Goal: Check status: Check status

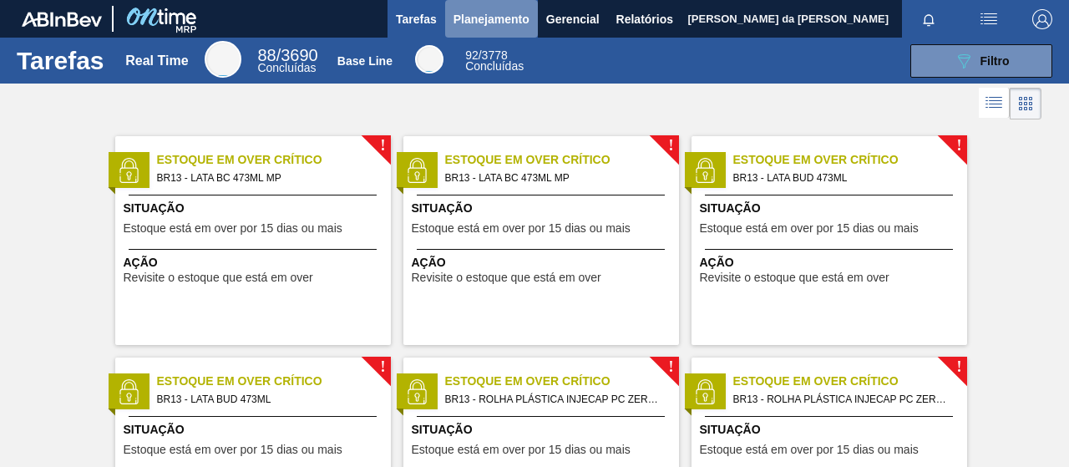
click at [513, 14] on span "Planejamento" at bounding box center [492, 19] width 76 height 20
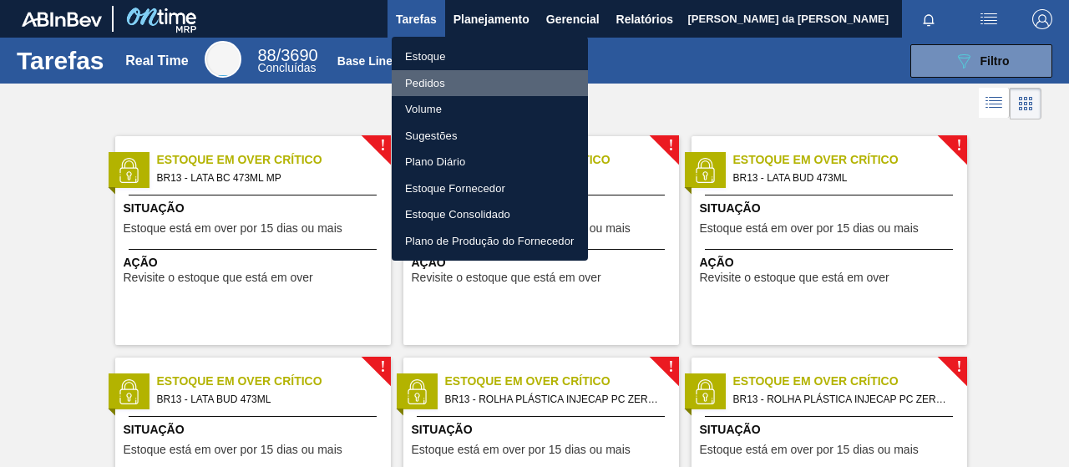
click at [416, 84] on li "Pedidos" at bounding box center [490, 83] width 196 height 27
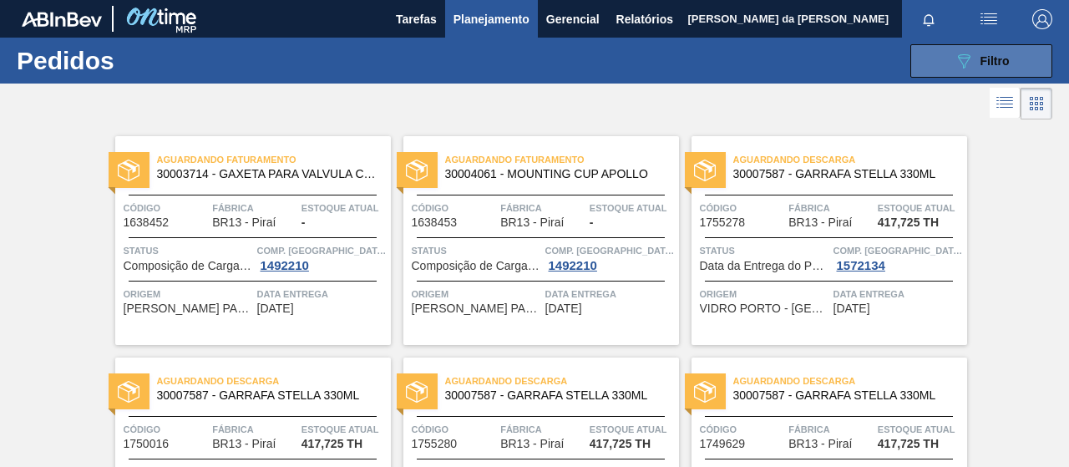
click at [997, 56] on span "Filtro" at bounding box center [995, 60] width 29 height 13
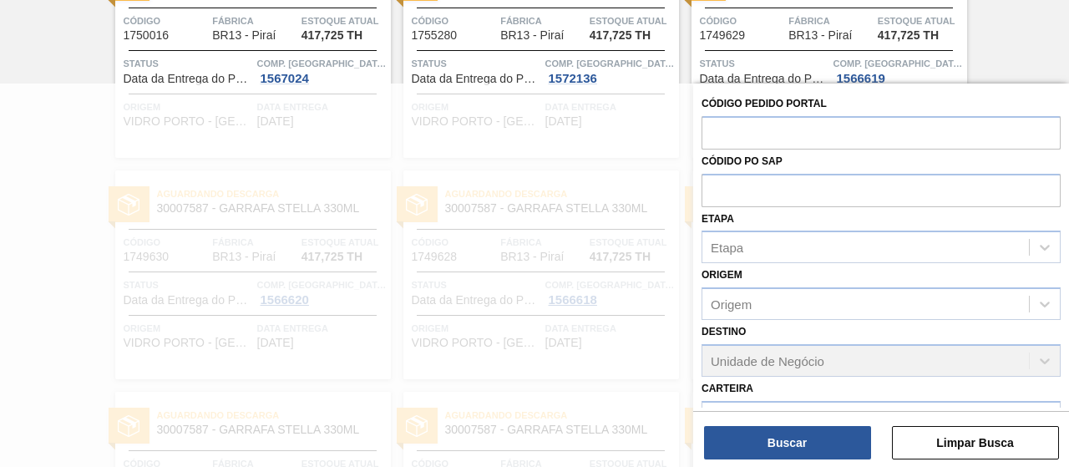
scroll to position [2044, 0]
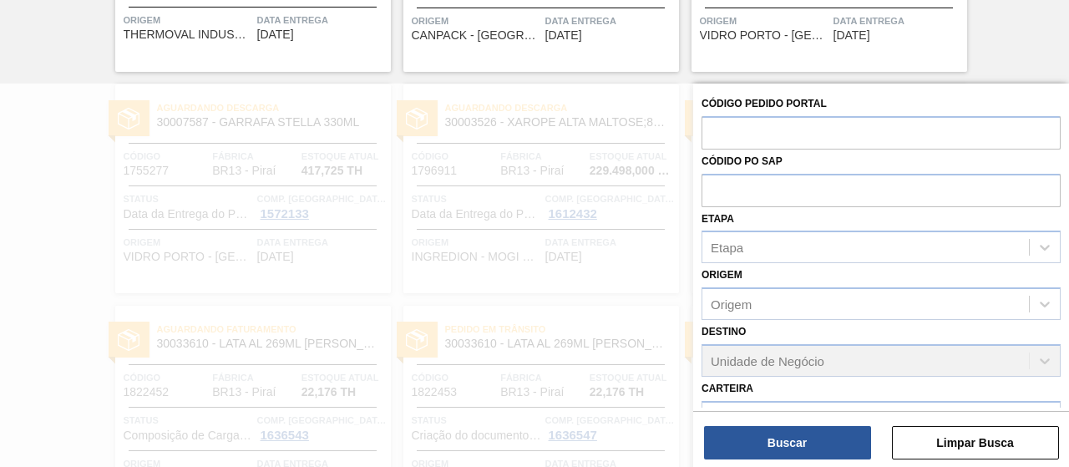
click at [892, 328] on div "Destino Unidade de Negócio" at bounding box center [881, 348] width 359 height 57
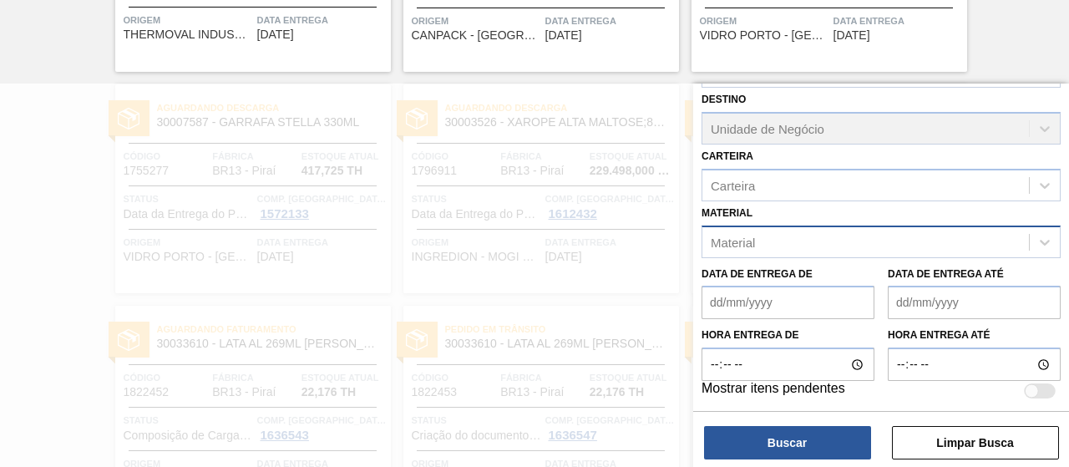
scroll to position [2097, 0]
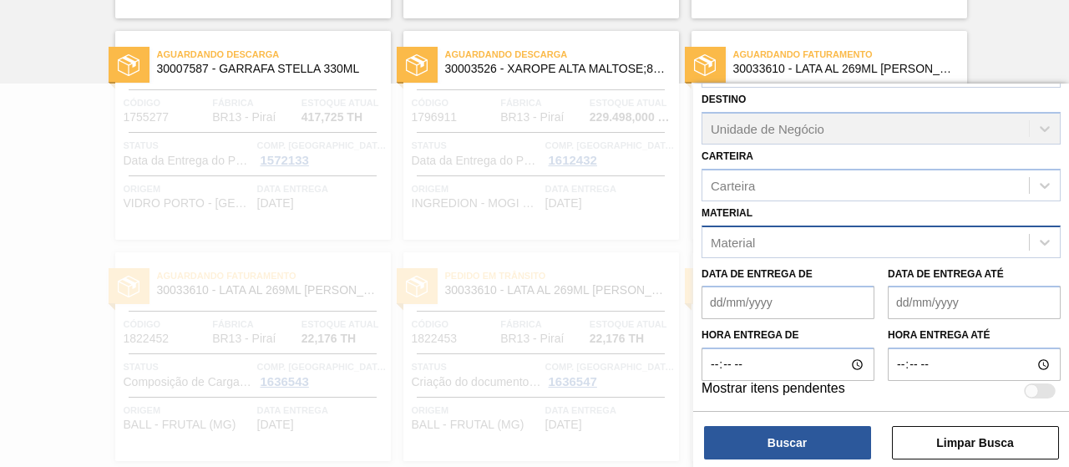
click at [890, 250] on div "Material" at bounding box center [866, 242] width 327 height 24
click at [891, 245] on div "Material" at bounding box center [866, 242] width 327 height 24
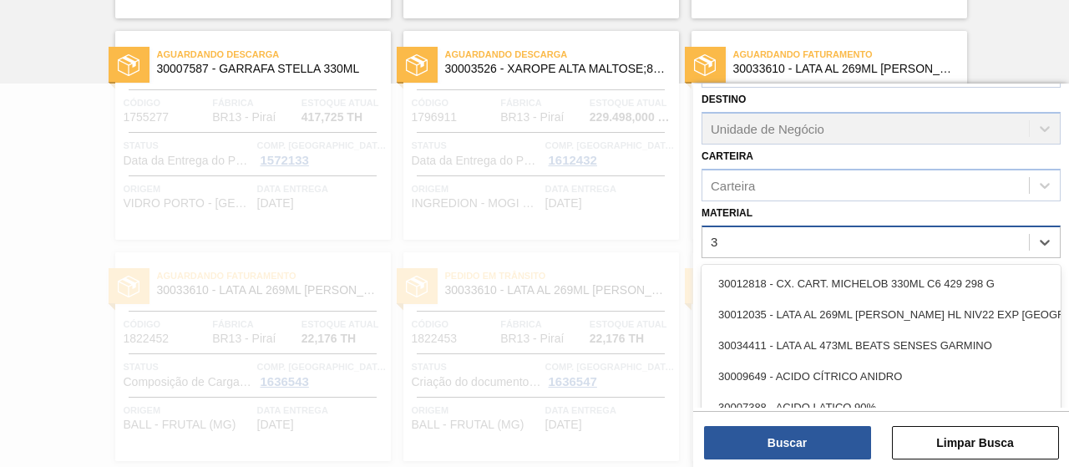
scroll to position [2151, 0]
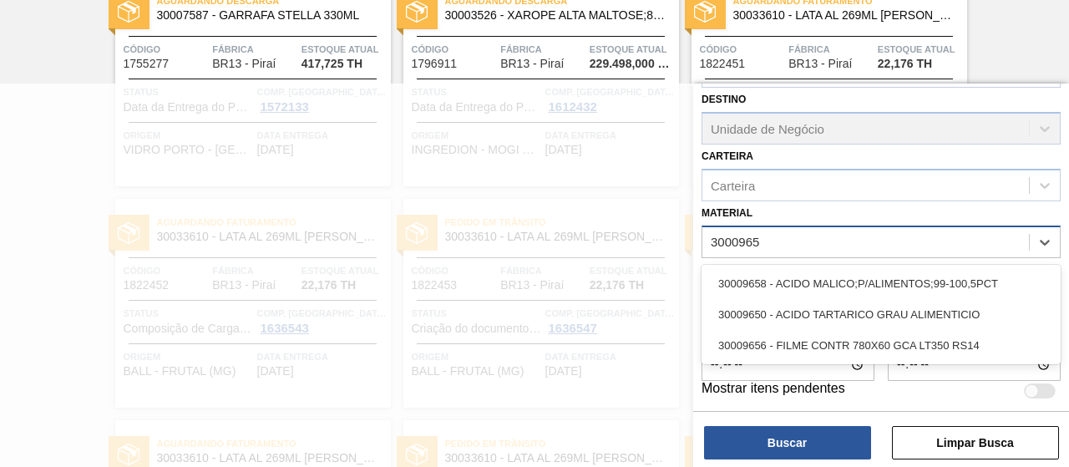
type input "30009658"
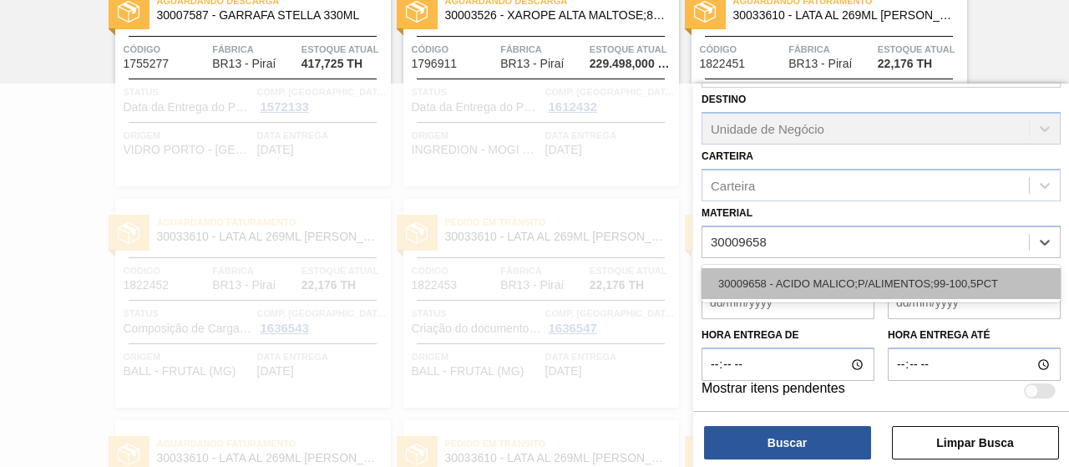
click at [872, 292] on div "30009658 - ACIDO MALICO;P/ALIMENTOS;99-100,5PCT" at bounding box center [881, 283] width 359 height 31
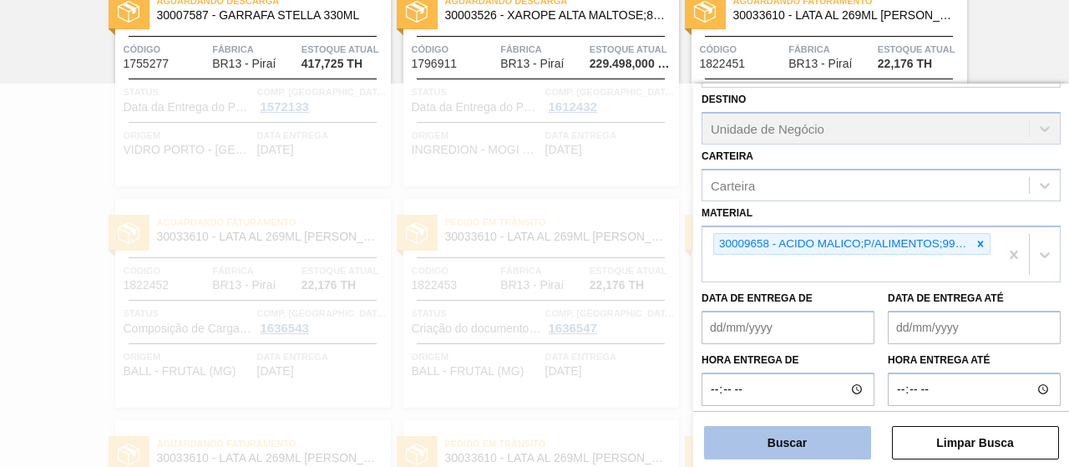
click at [815, 442] on button "Buscar" at bounding box center [787, 442] width 167 height 33
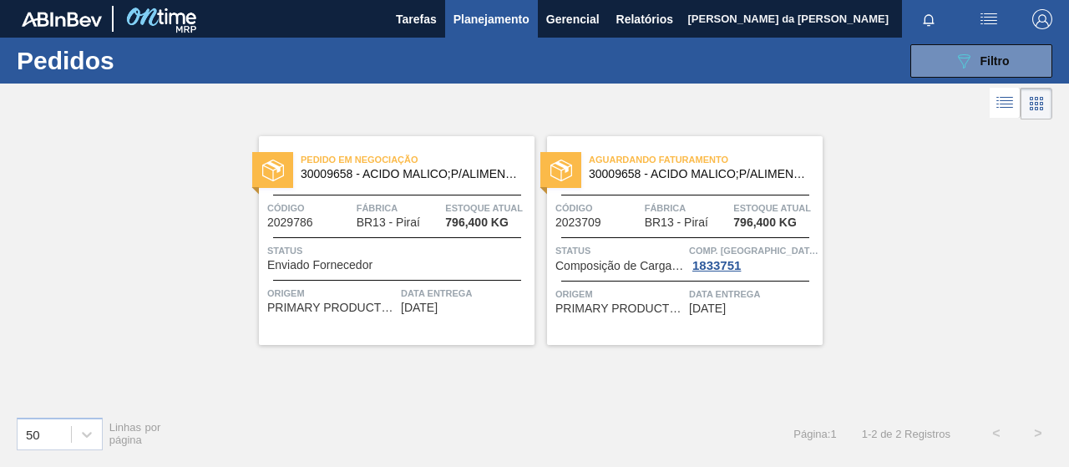
scroll to position [0, 0]
click at [962, 58] on icon "089F7B8B-B2A5-4AFE-B5C0-19BA573D28AC" at bounding box center [964, 61] width 20 height 20
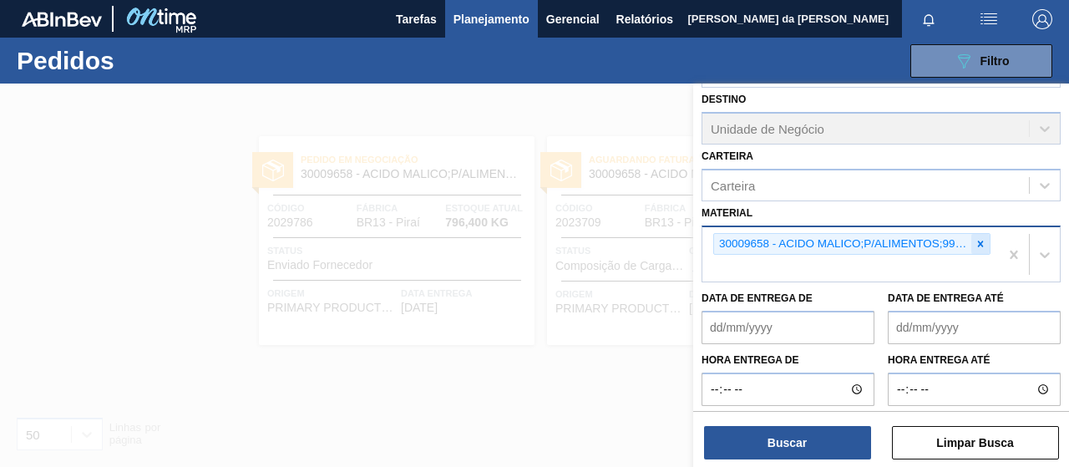
click at [982, 239] on icon at bounding box center [981, 244] width 12 height 12
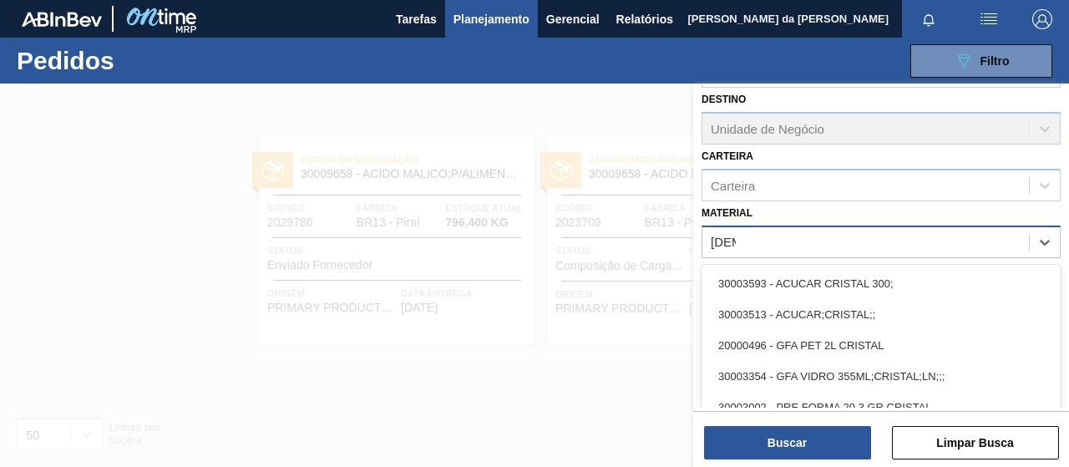
type input "[DEMOGRAPHIC_DATA]"
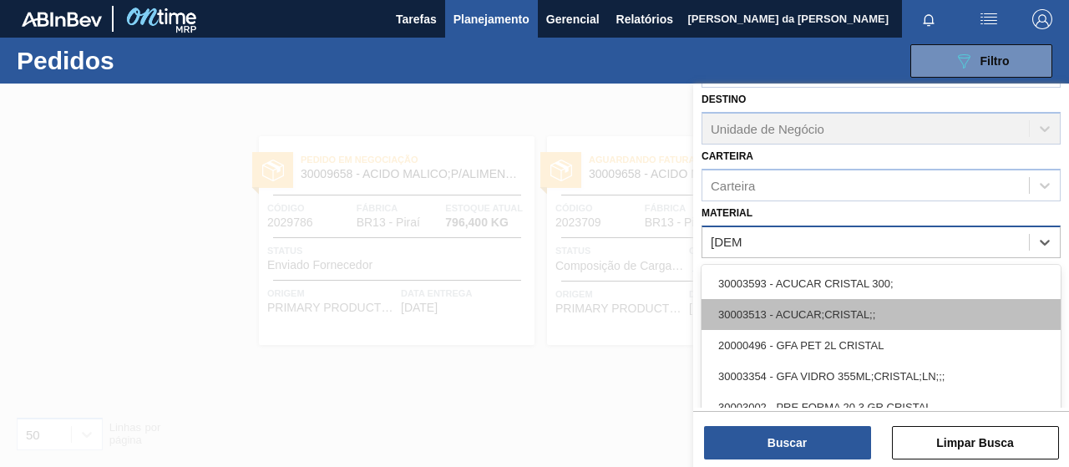
drag, startPoint x: 872, startPoint y: 328, endPoint x: 870, endPoint y: 310, distance: 18.5
click at [870, 310] on div "30003593 - ACUCAR CRISTAL 300; 30003513 - ACUCAR;CRISTAL;; 20000496 - GFA PET 2…" at bounding box center [881, 363] width 359 height 197
click at [870, 310] on div "30003513 - ACUCAR;CRISTAL;;" at bounding box center [881, 314] width 359 height 31
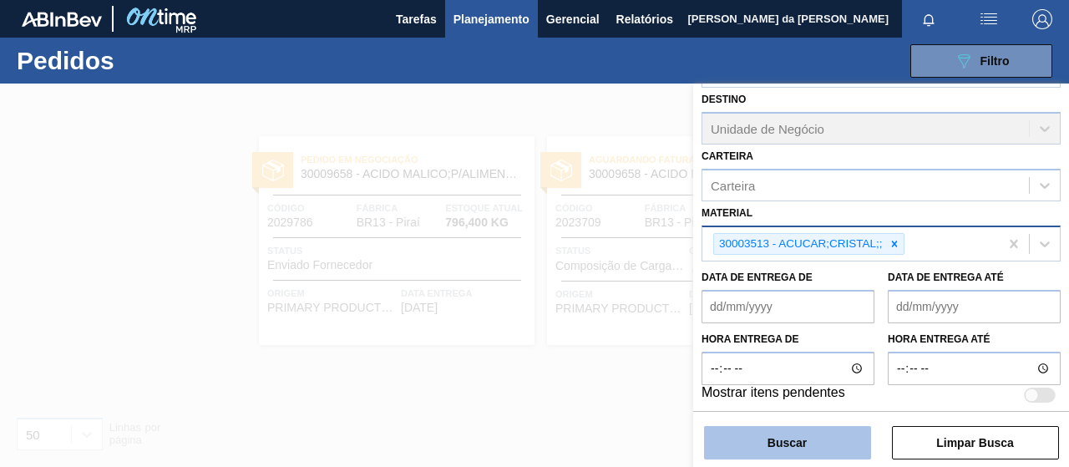
click at [820, 447] on button "Buscar" at bounding box center [787, 442] width 167 height 33
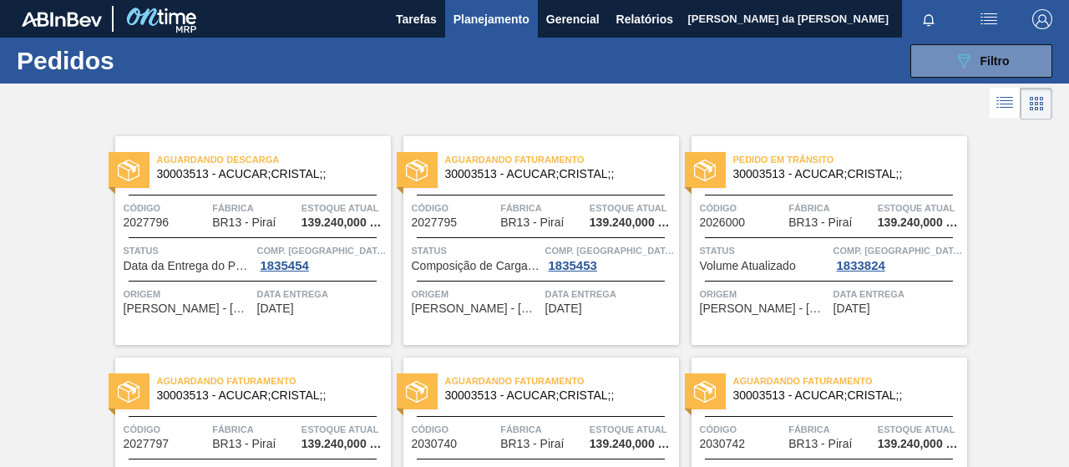
click at [1008, 324] on div "Aguardando Descarga 30003513 - ACUCAR;CRISTAL;; Código 2027796 Fábrica BR13 - P…" at bounding box center [534, 456] width 1069 height 664
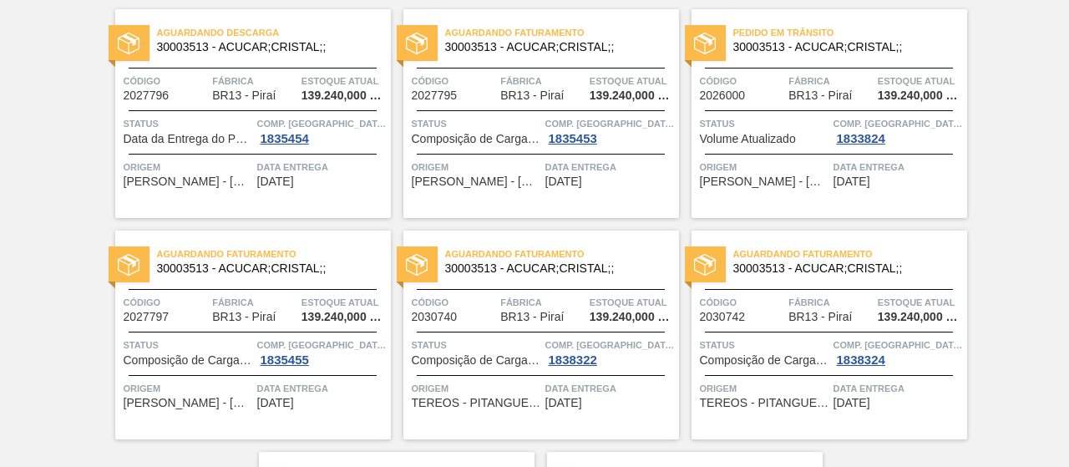
scroll to position [129, 0]
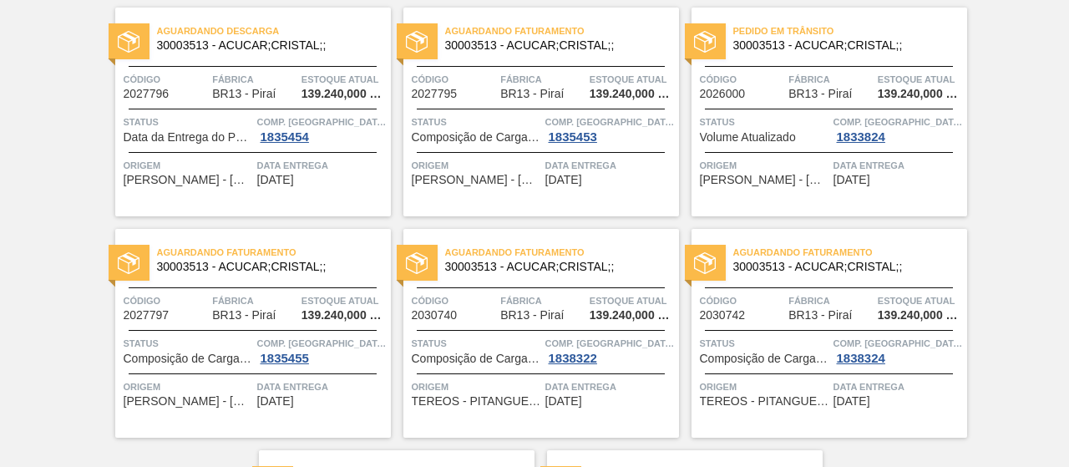
click at [1006, 351] on div "Aguardando Descarga 30003513 - ACUCAR;CRISTAL;; Código 2027796 Fábrica BR13 - P…" at bounding box center [534, 327] width 1069 height 664
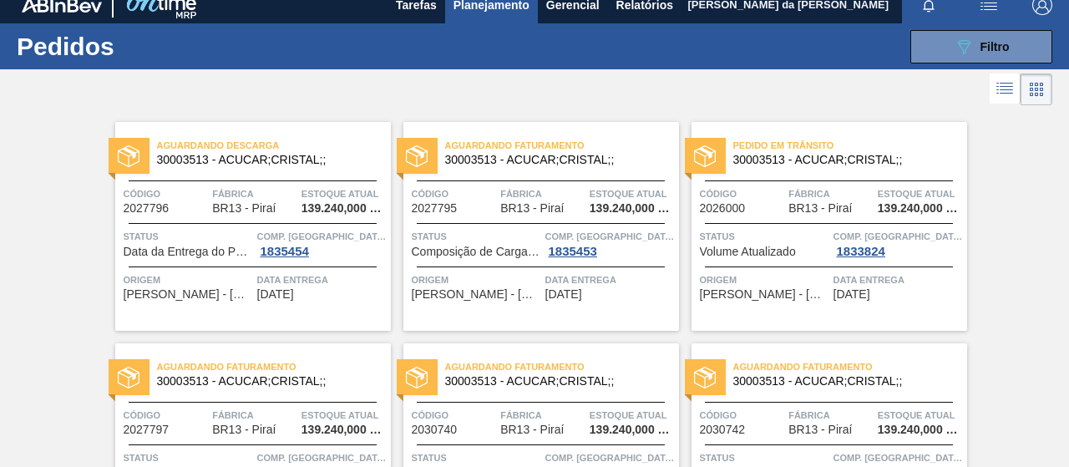
scroll to position [0, 0]
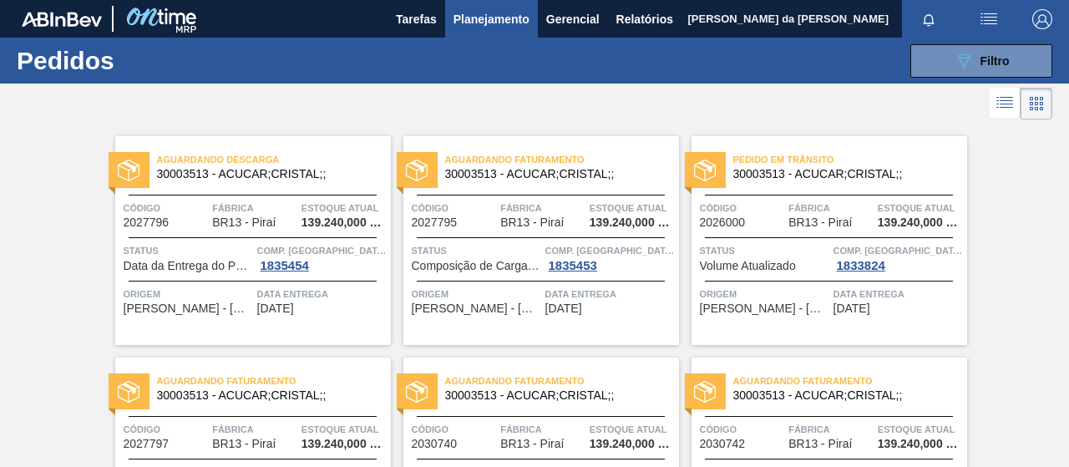
click at [540, 321] on div "Aguardando Faturamento 30003513 - ACUCAR;CRISTAL;; Código 2027795 Fábrica BR13 …" at bounding box center [541, 240] width 276 height 209
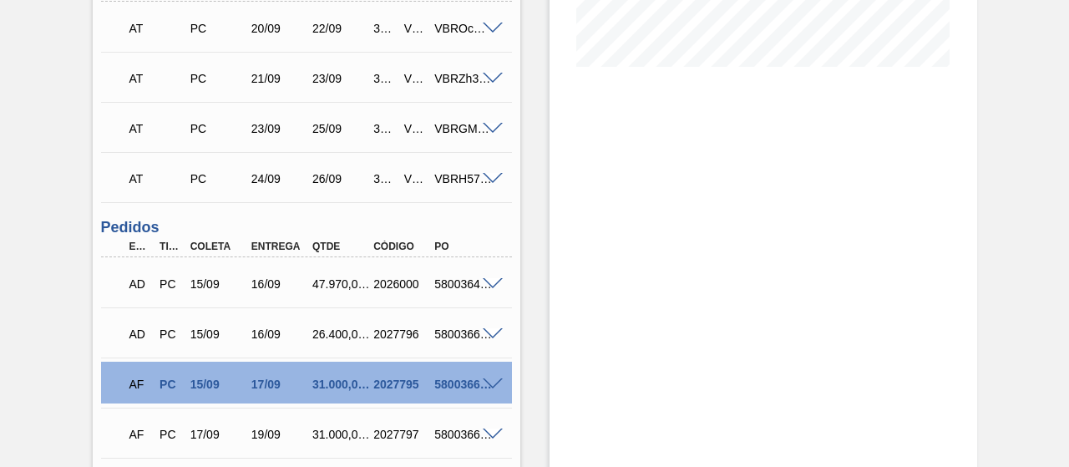
scroll to position [426, 0]
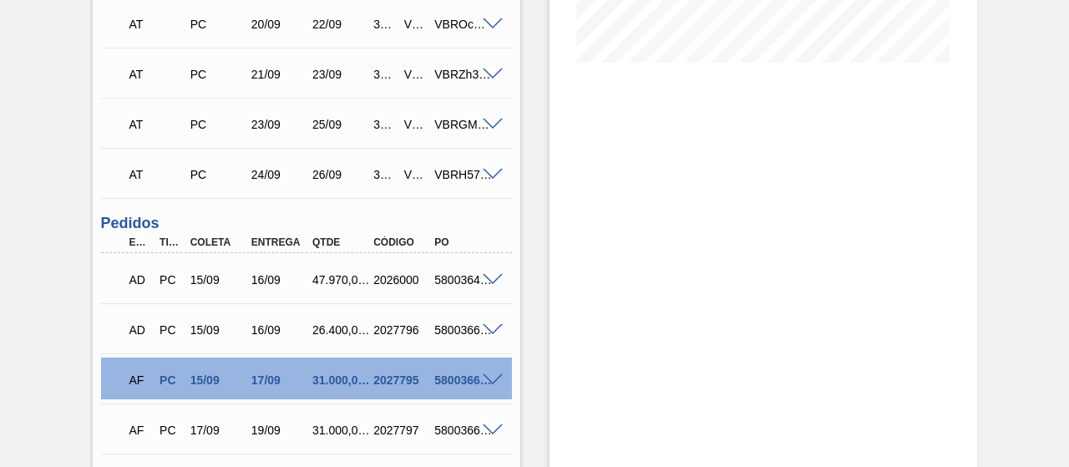
click at [491, 382] on span at bounding box center [493, 380] width 20 height 13
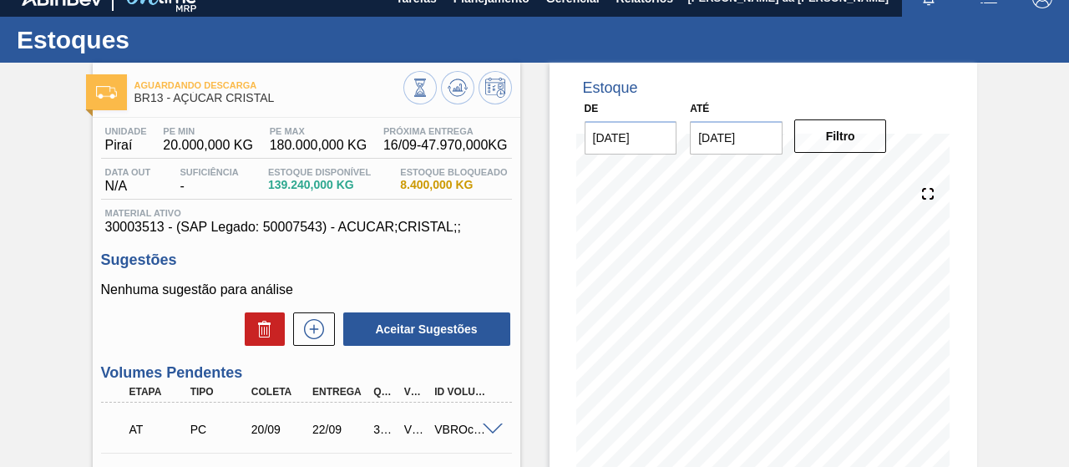
scroll to position [0, 0]
